Goal: Use online tool/utility: Utilize a website feature to perform a specific function

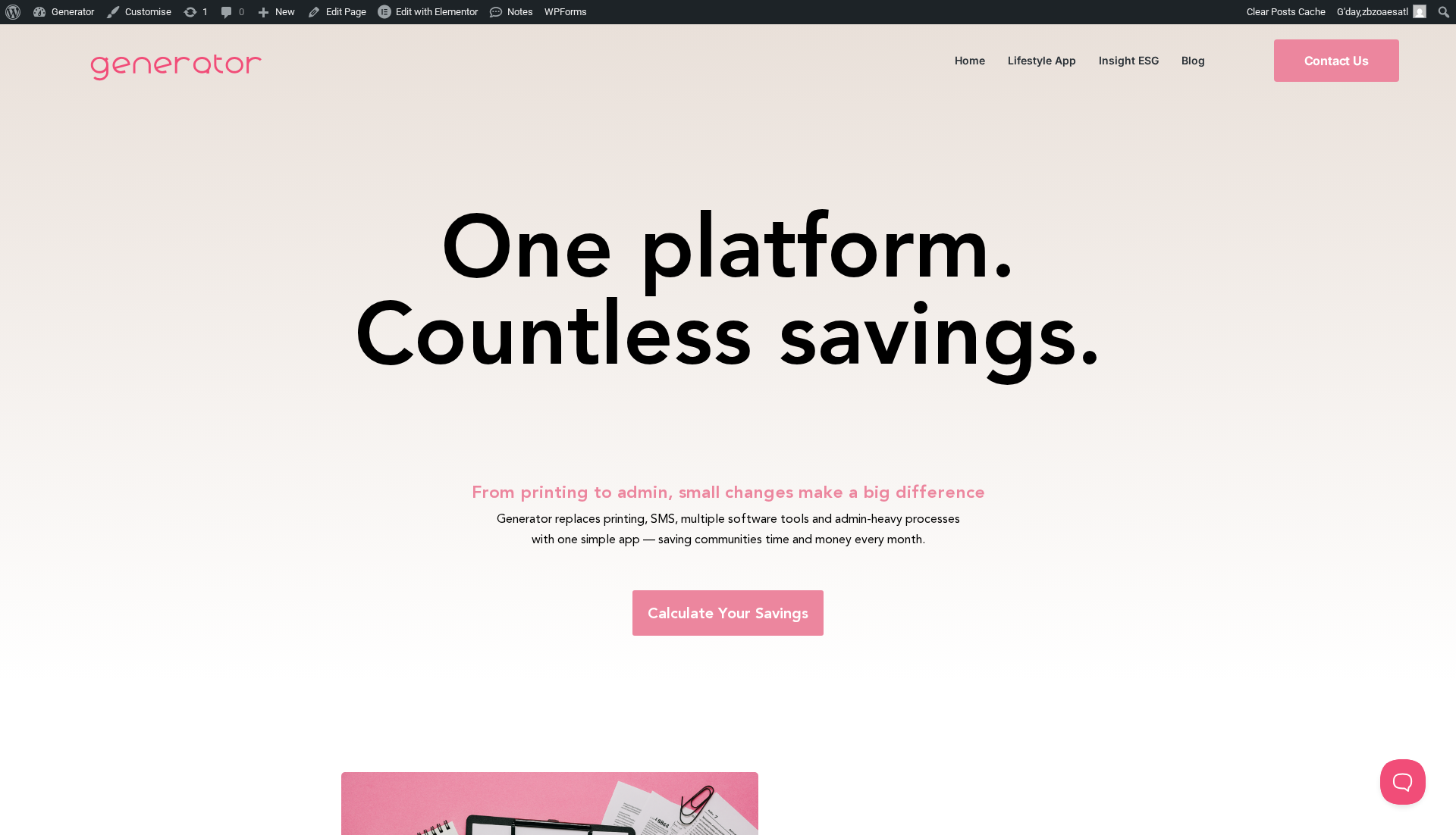
click at [748, 618] on span "Calculate Your Savings" at bounding box center [728, 613] width 161 height 15
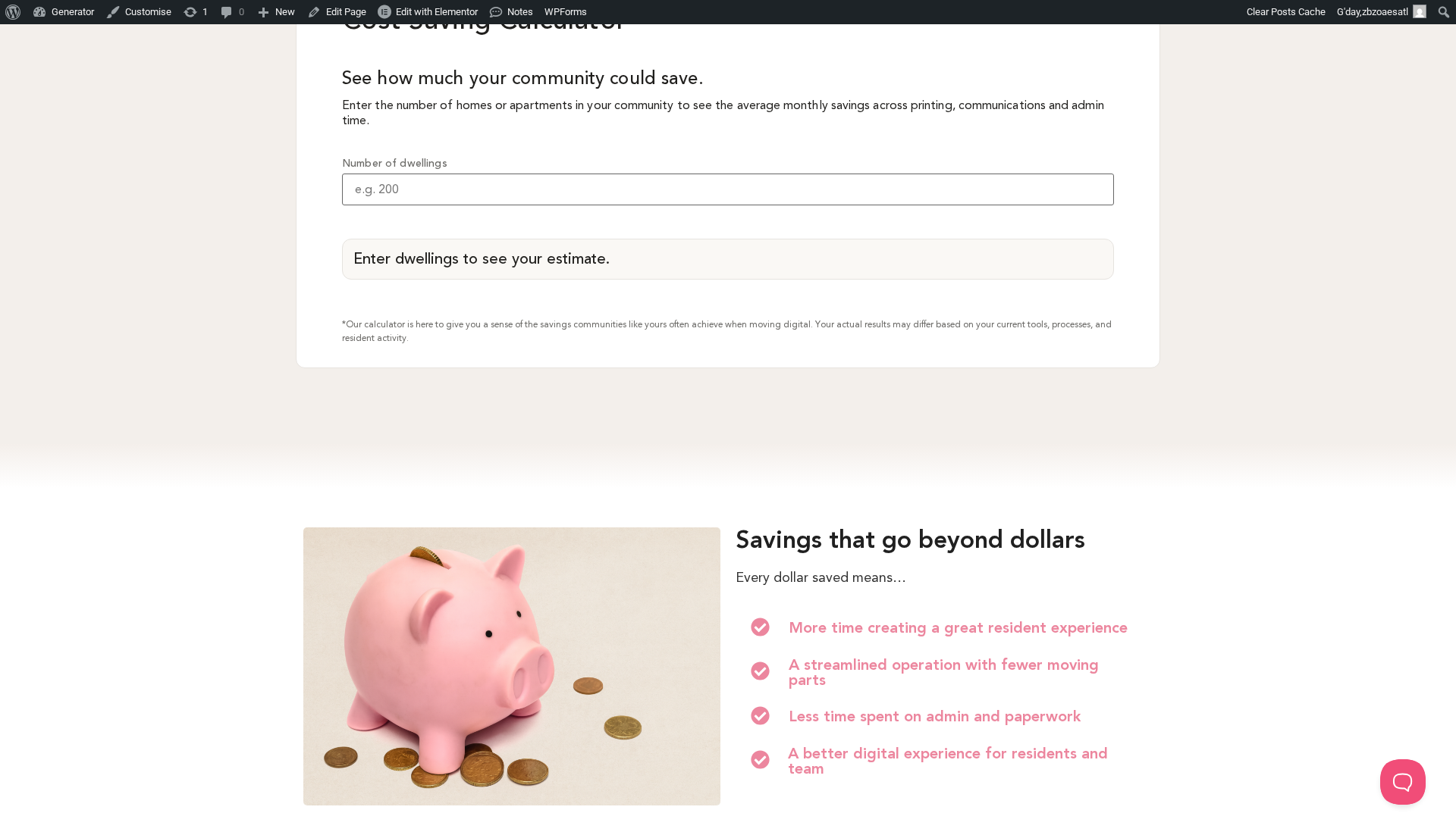
scroll to position [1531, 0]
click at [584, 205] on input "Number of dwellings" at bounding box center [728, 189] width 773 height 32
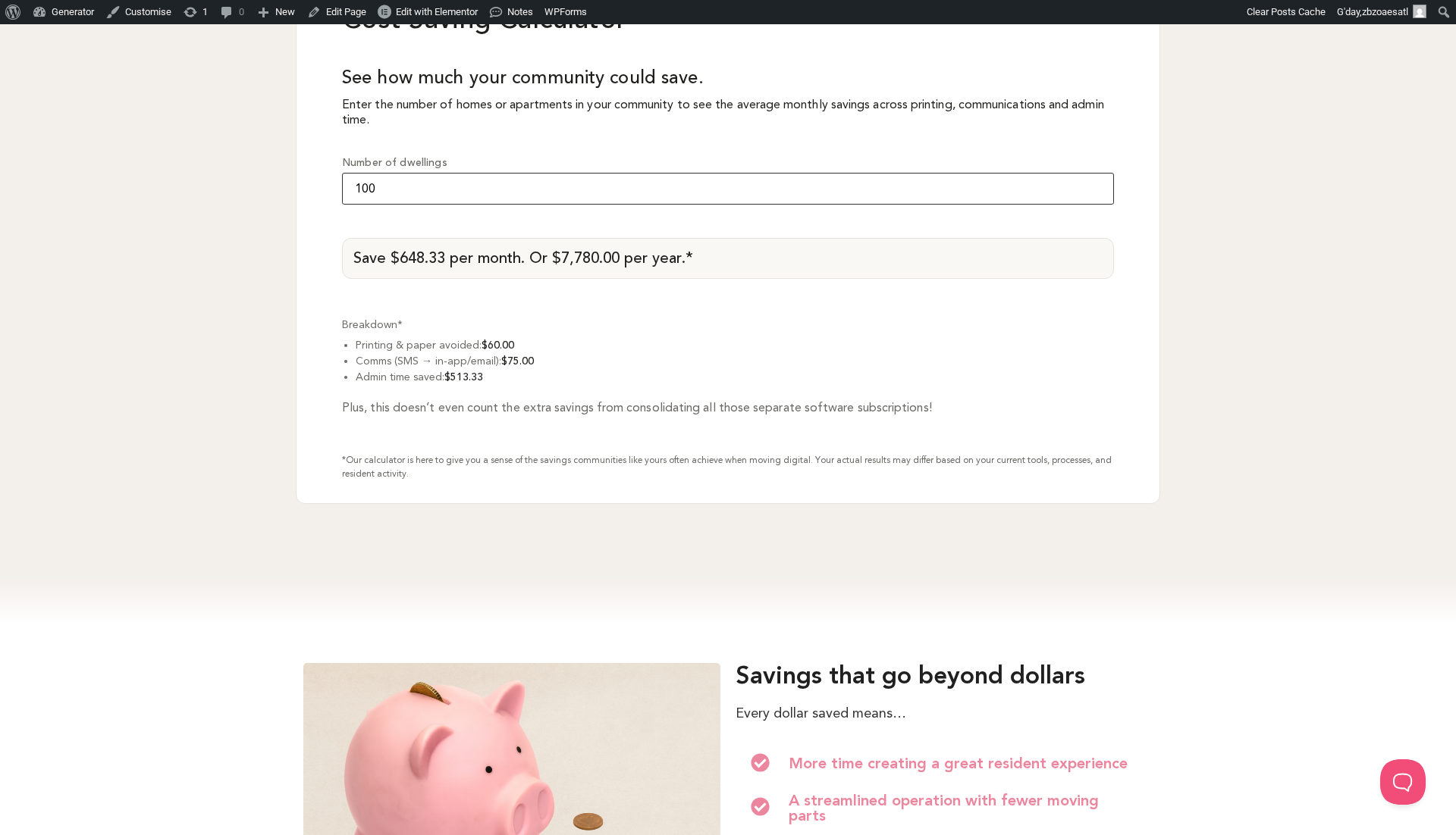
type input "100"
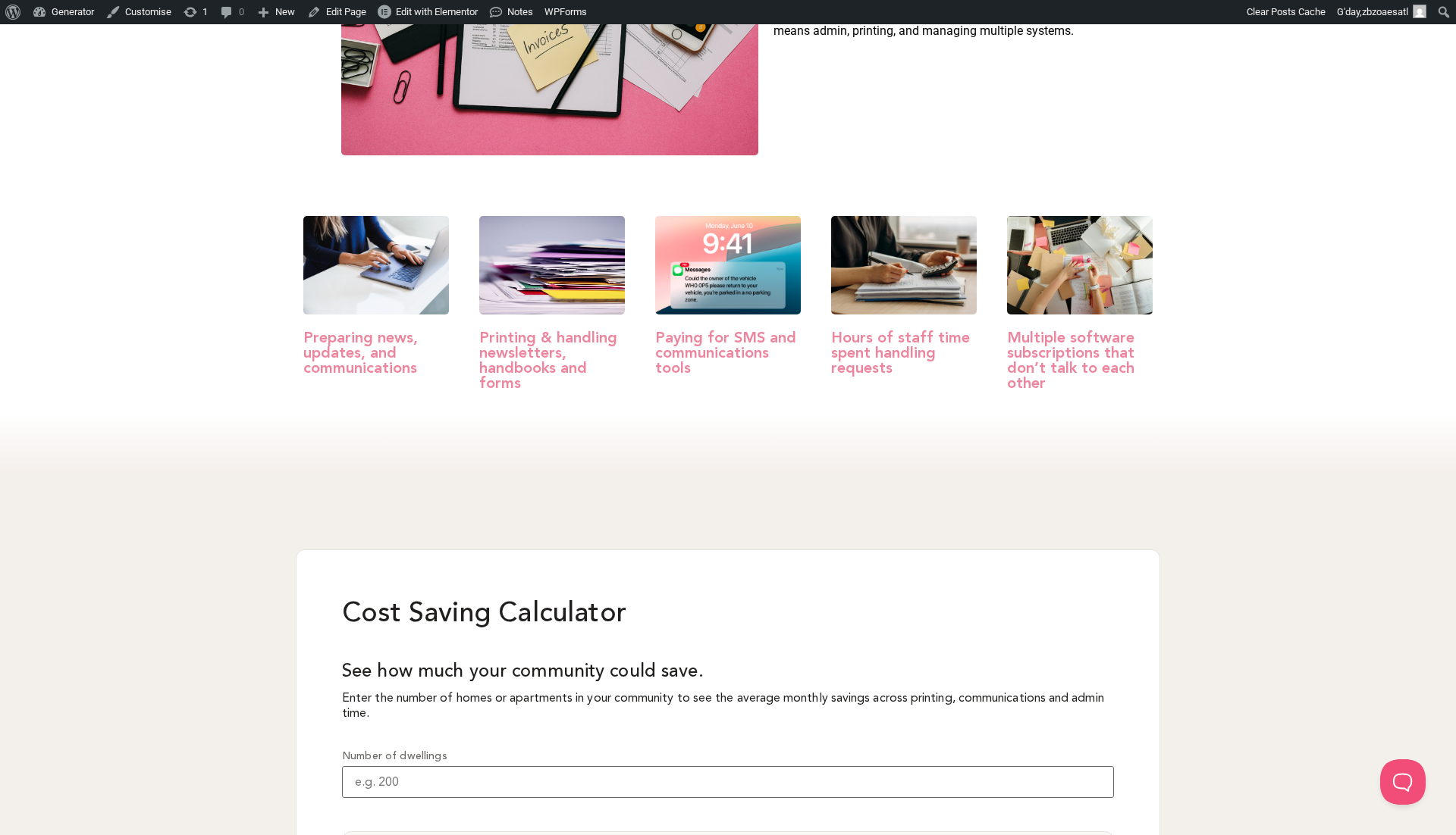
scroll to position [939, 0]
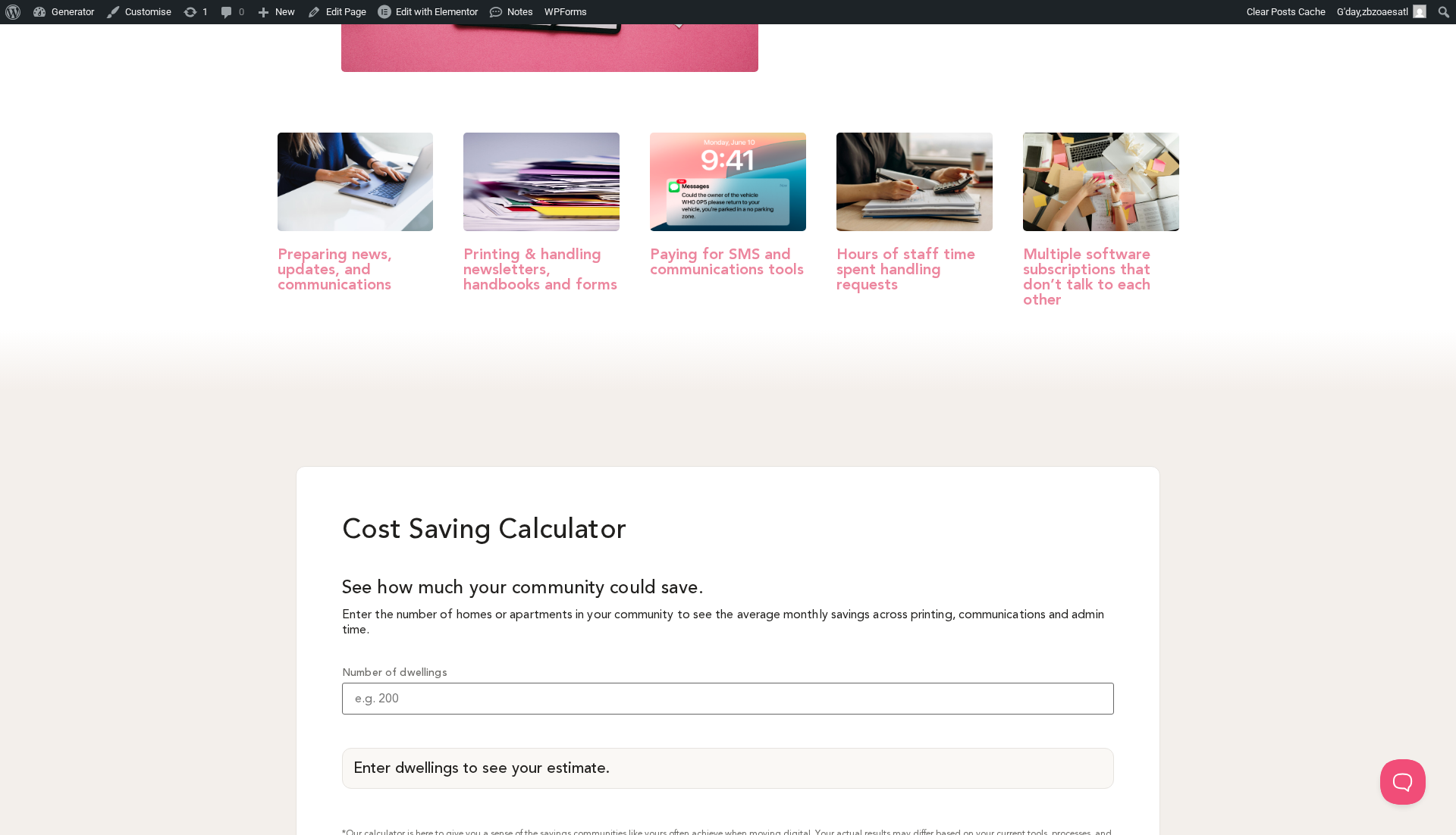
scroll to position [1646, 0]
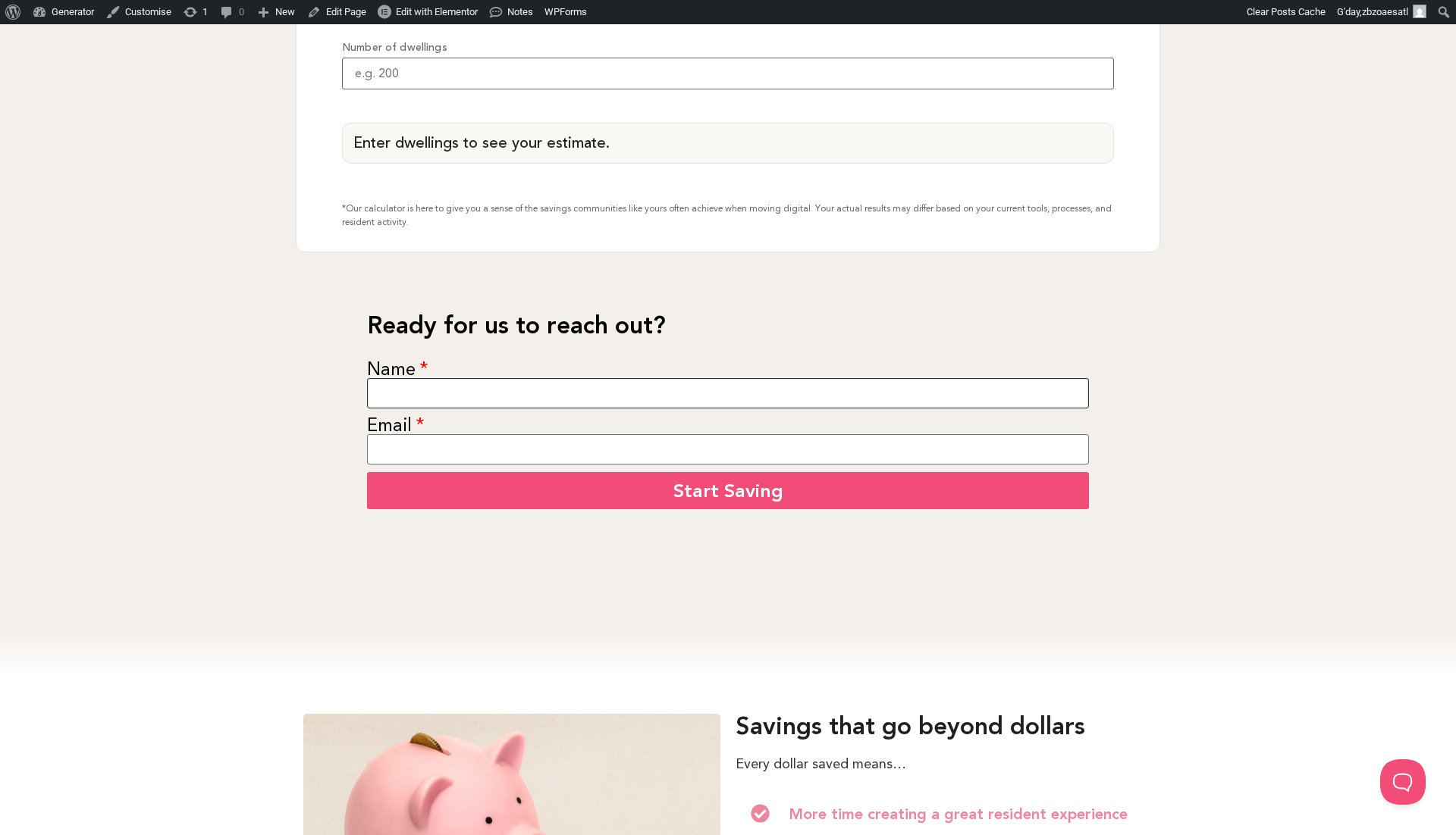
click at [540, 397] on input "Name" at bounding box center [728, 393] width 722 height 30
type input "[PERSON_NAME]"
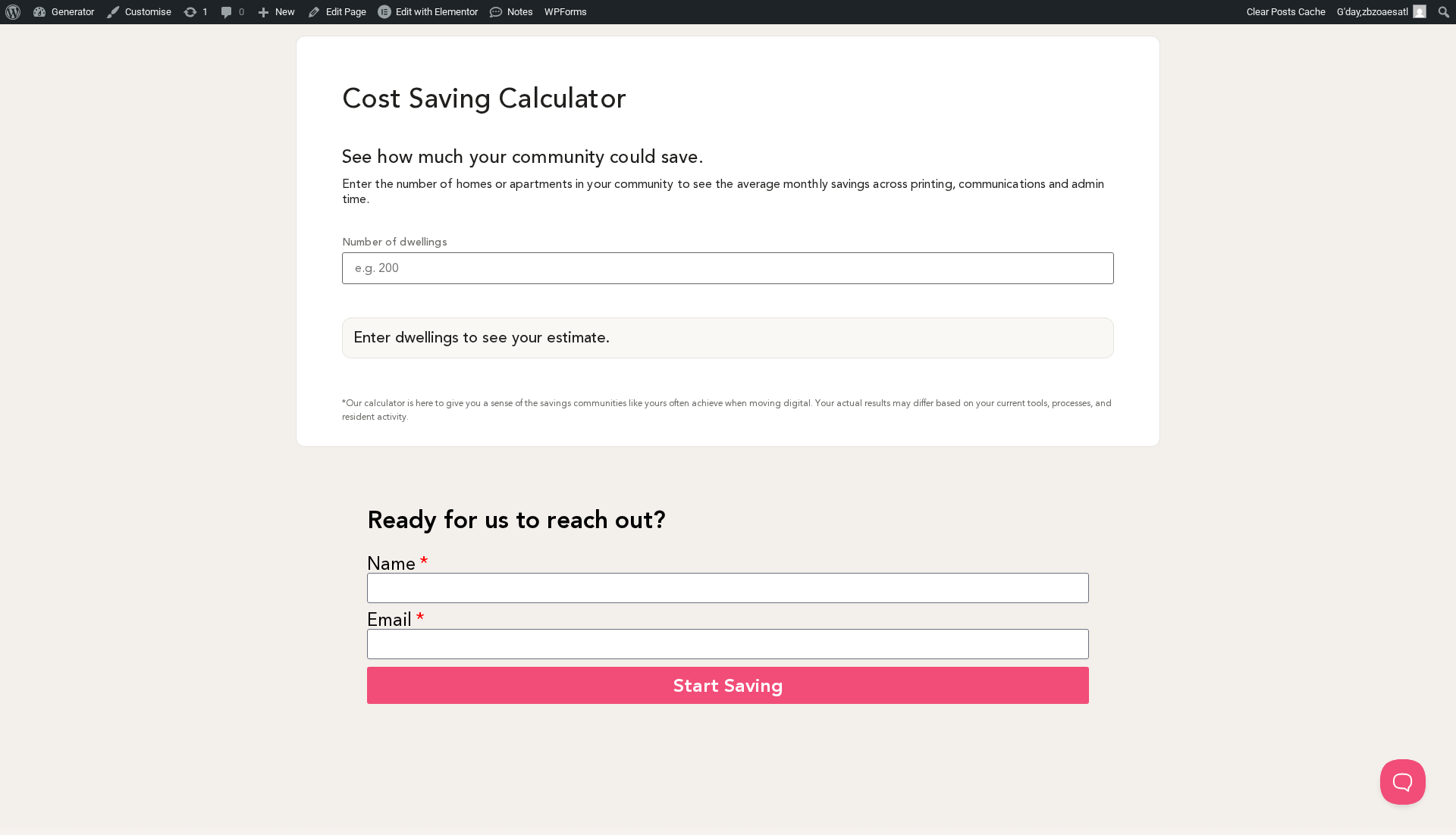
scroll to position [1483, 0]
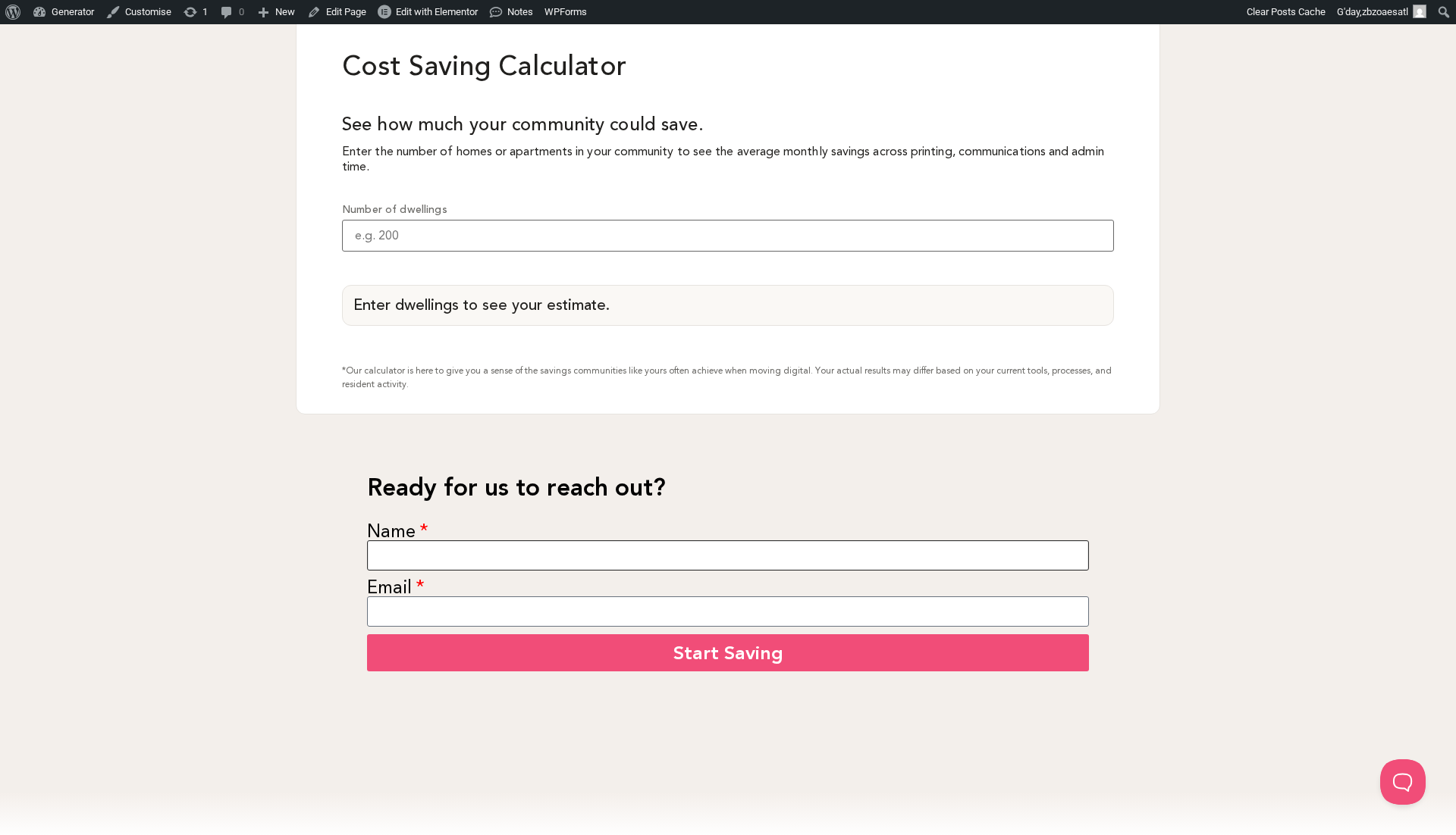
click at [398, 556] on input "Name" at bounding box center [728, 555] width 722 height 30
type input "asdd"
click at [426, 566] on input "asdd" at bounding box center [728, 555] width 722 height 30
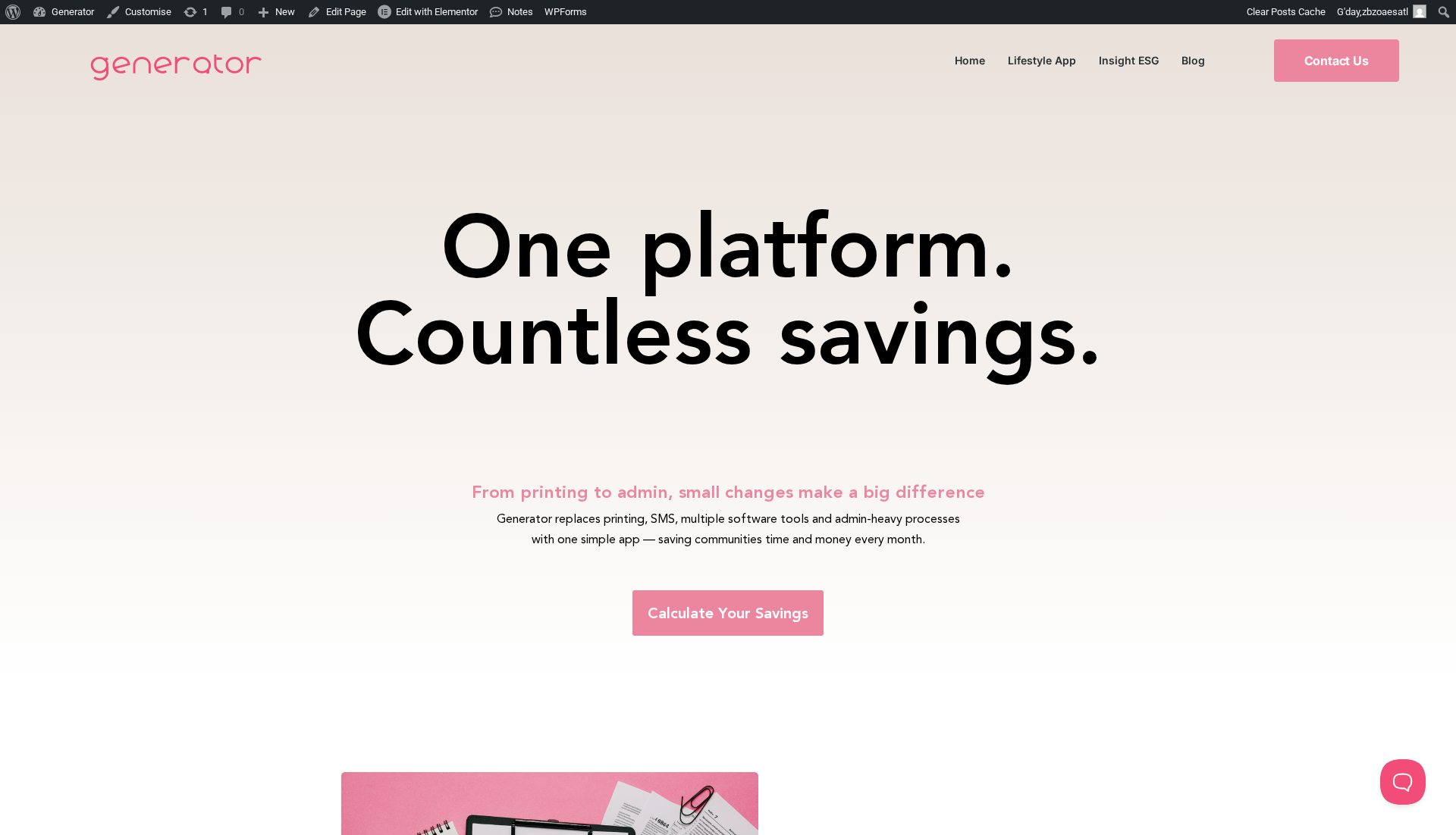
click at [710, 613] on span "Calculate Your Savings" at bounding box center [728, 613] width 161 height 15
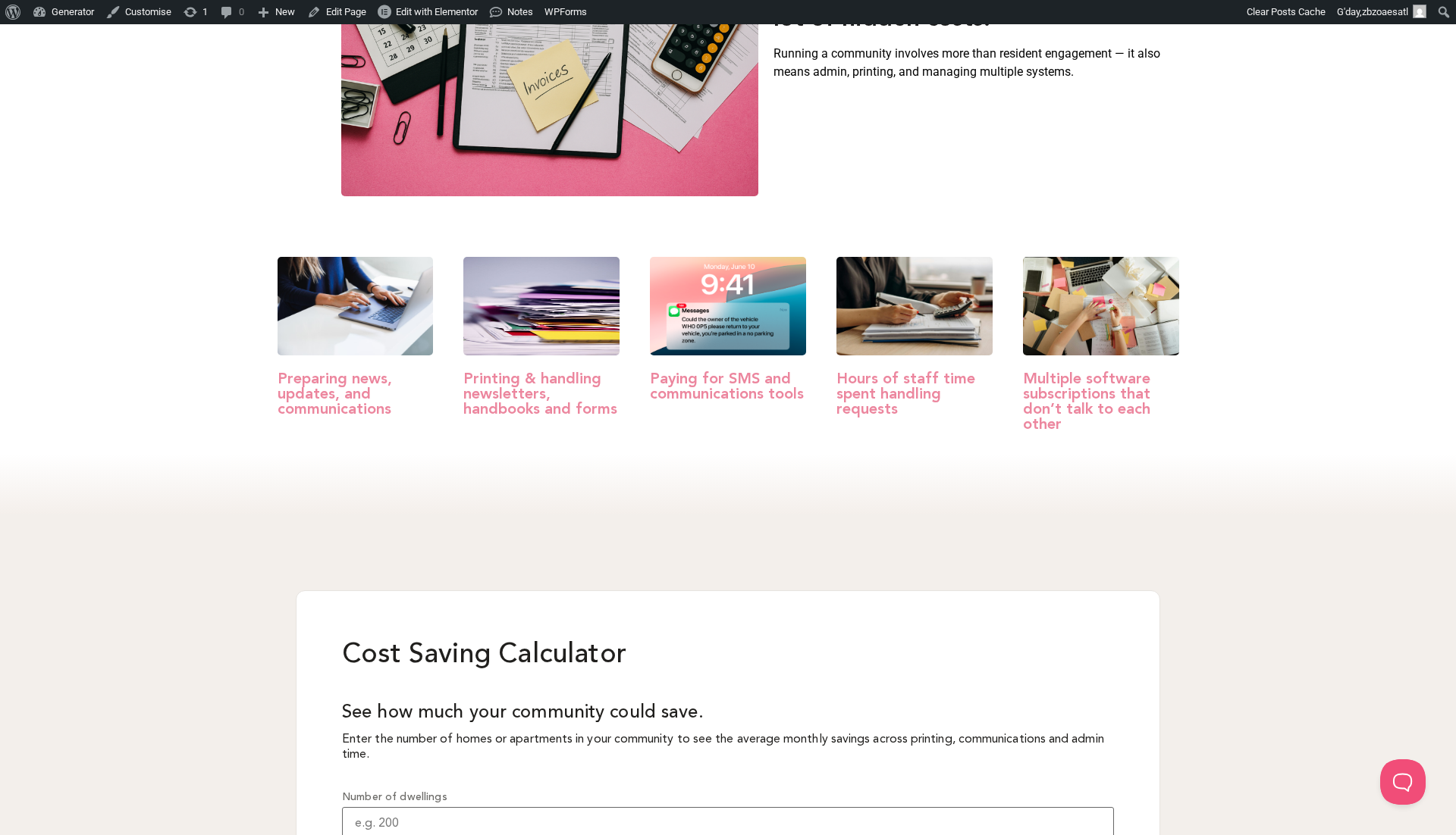
scroll to position [768, 0]
